Goal: Check status

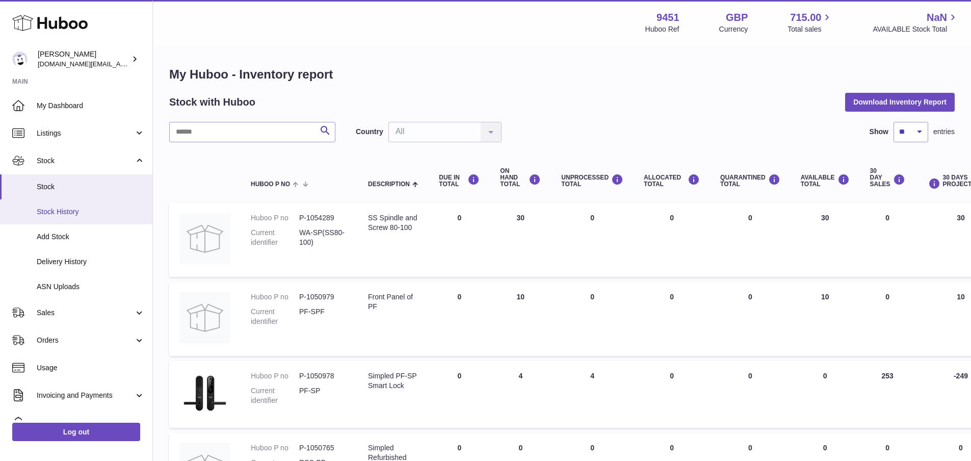
click at [71, 210] on span "Stock History" at bounding box center [91, 212] width 108 height 10
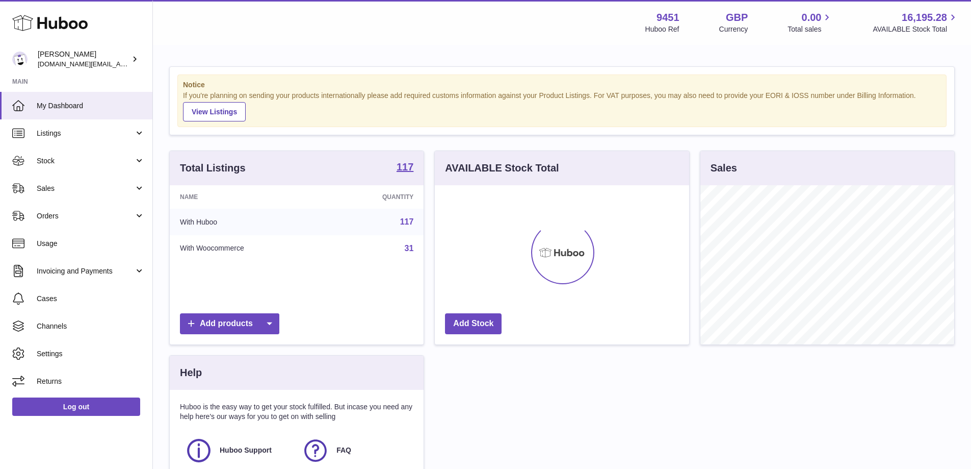
scroll to position [159, 254]
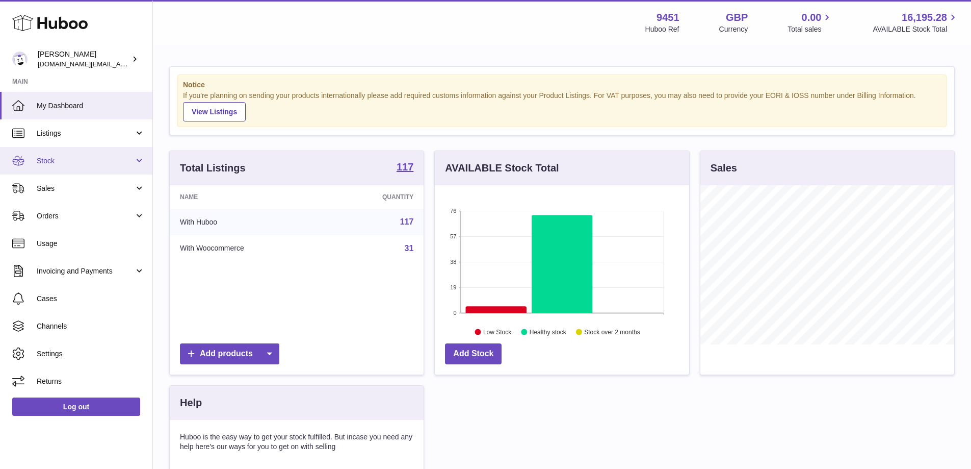
click at [105, 167] on link "Stock" at bounding box center [76, 161] width 152 height 28
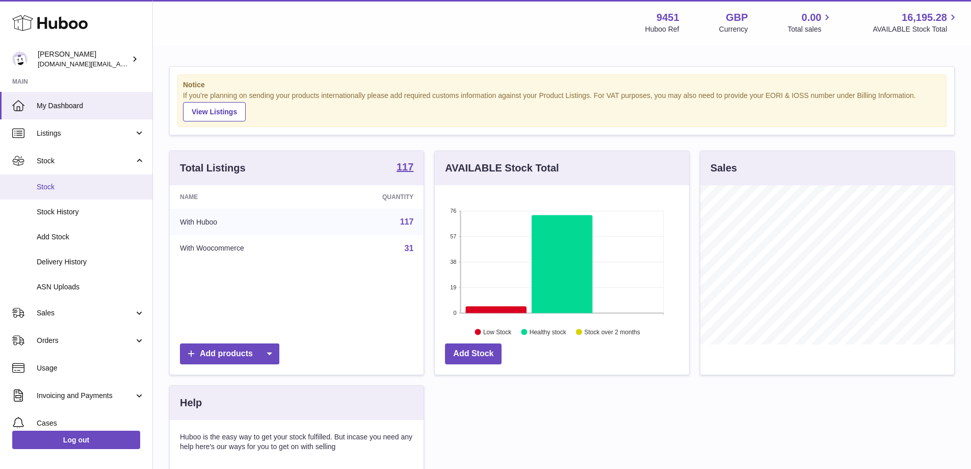
click at [90, 191] on span "Stock" at bounding box center [91, 187] width 108 height 10
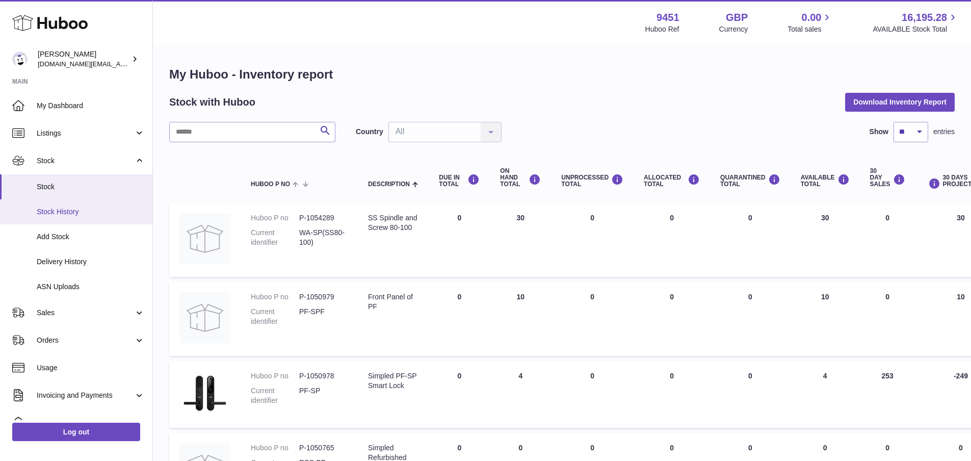
click at [94, 218] on link "Stock History" at bounding box center [76, 211] width 152 height 25
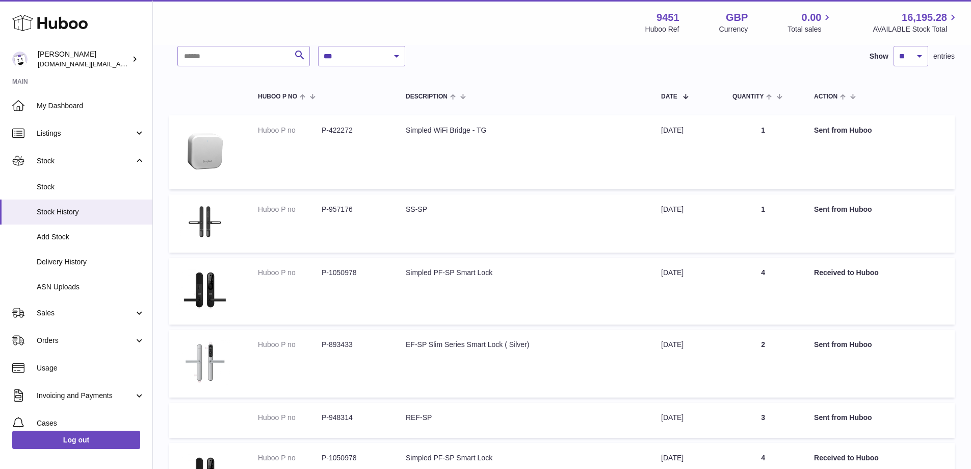
scroll to position [49, 0]
